Goal: Transaction & Acquisition: Purchase product/service

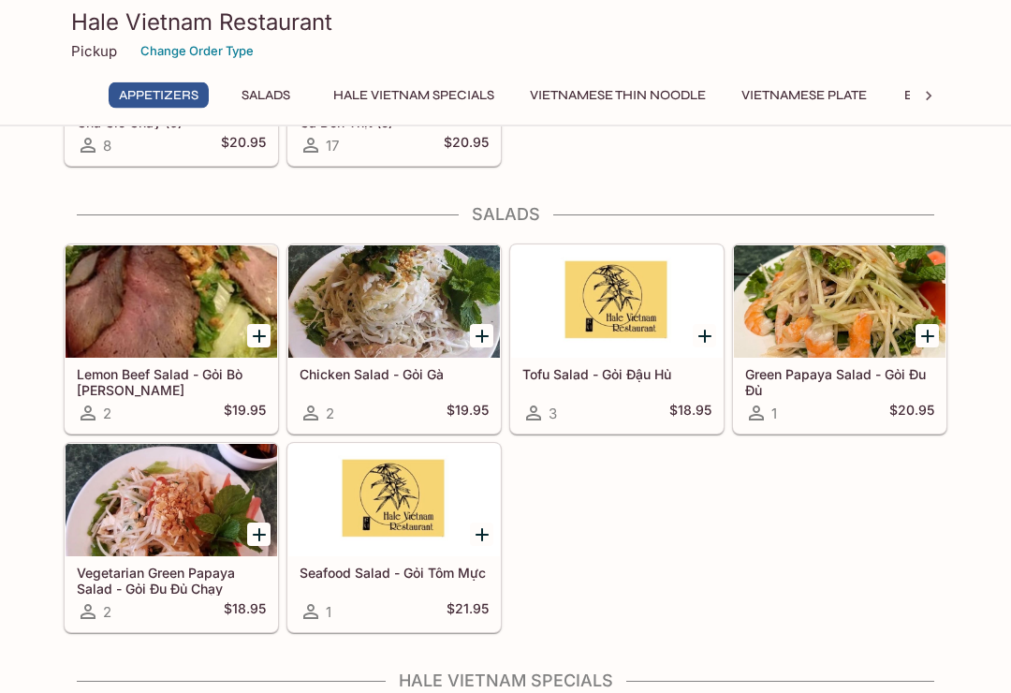
scroll to position [519, 0]
click at [890, 342] on div at bounding box center [840, 301] width 212 height 112
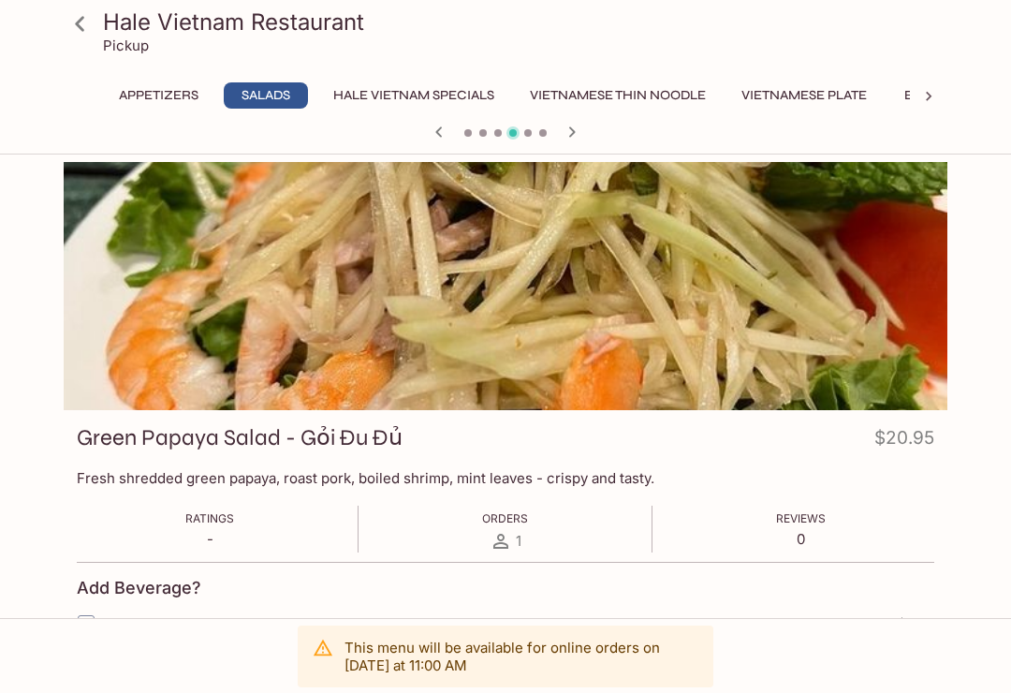
click at [79, 32] on icon at bounding box center [80, 23] width 33 height 33
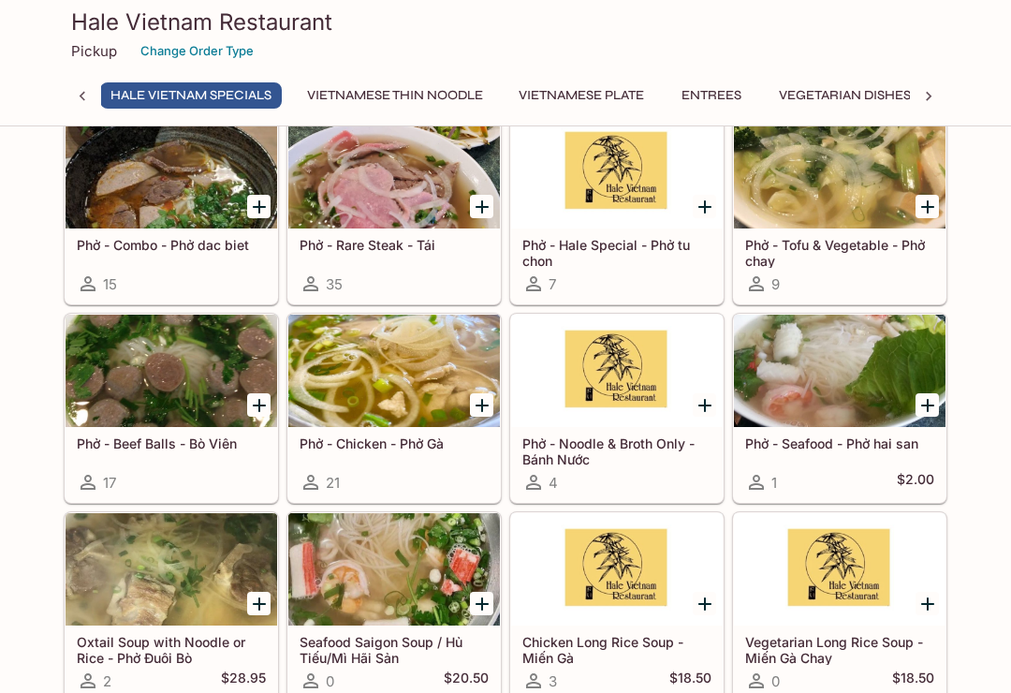
click at [889, 273] on div "9" at bounding box center [839, 283] width 189 height 22
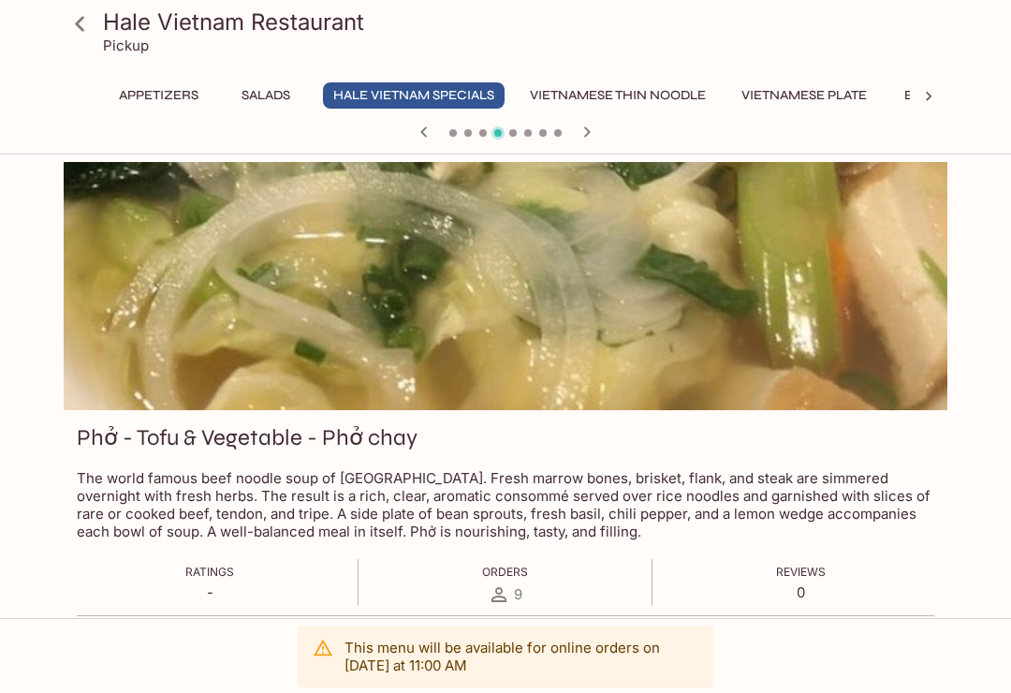
click at [85, 30] on icon at bounding box center [80, 23] width 33 height 33
